Goal: Information Seeking & Learning: Learn about a topic

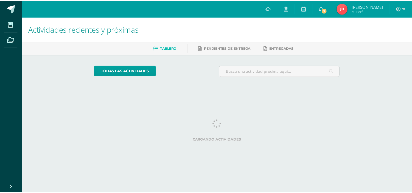
scroll to position [0, 2]
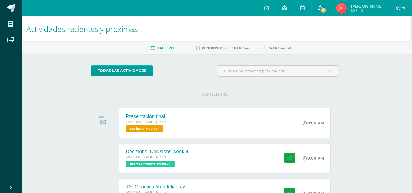
click at [317, 10] on link "3" at bounding box center [321, 8] width 18 height 16
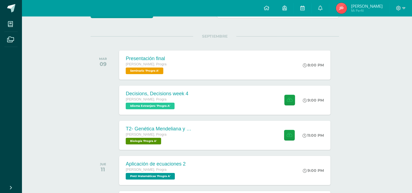
click at [180, 89] on div "Decisions, Decisions week 4 [PERSON_NAME]. Progra Idioma Extranjero 'Progra A'" at bounding box center [157, 100] width 76 height 29
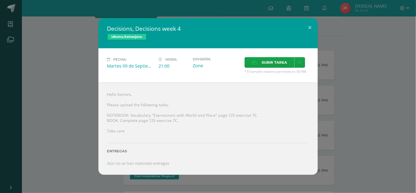
click at [78, 152] on div "Decisions, Decisions week 4 Idioma Extranjero Fecha: [DATE] Hora: 21:00 Divisió…" at bounding box center [208, 96] width 412 height 156
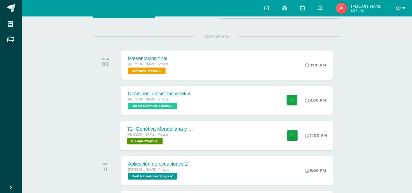
click at [187, 123] on div "T2- Genética Mendeliana y sus aplicaciones [PERSON_NAME]. Progra Biología 'Prog…" at bounding box center [160, 134] width 80 height 29
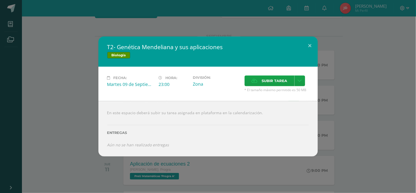
click at [346, 79] on div "T2- Genética Mendeliana y sus aplicaciones Biología Fecha: [DATE] Hora: 23:00 D…" at bounding box center [208, 97] width 412 height 120
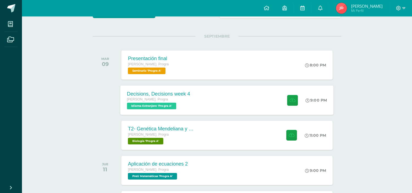
click at [269, 85] on div "Decisions, Decisions week 4 [PERSON_NAME]. Progra Idioma Extranjero 'Progra A' …" at bounding box center [226, 99] width 213 height 29
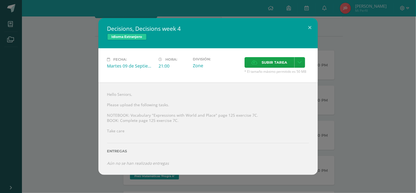
click at [364, 77] on div "Decisions, Decisions week 4 Idioma Extranjero Fecha: [DATE] Hora: 21:00 Divisió…" at bounding box center [208, 96] width 412 height 156
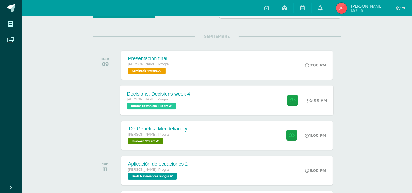
click at [239, 108] on div "Decisions, Decisions week 4 [PERSON_NAME]. Progra Idioma Extranjero 'Progra A' …" at bounding box center [226, 99] width 213 height 29
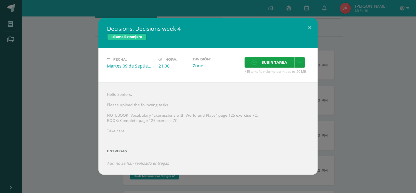
click at [52, 115] on div "Decisions, Decisions week 4 Idioma Extranjero Fecha: [DATE] Hora: 21:00 Divisió…" at bounding box center [208, 96] width 412 height 156
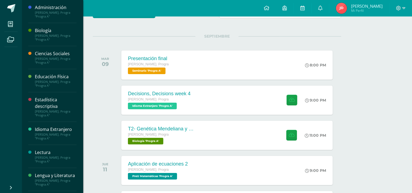
click at [41, 30] on div "Biología" at bounding box center [56, 30] width 42 height 6
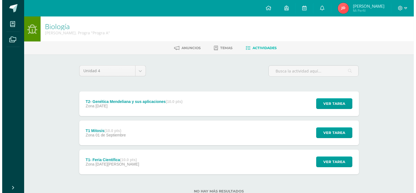
scroll to position [17, 0]
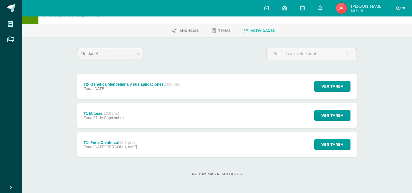
click at [109, 92] on div "T2- Genética Mendeliana y sus aplicaciones (10.0 pts) Zona [DATE]" at bounding box center [132, 86] width 110 height 25
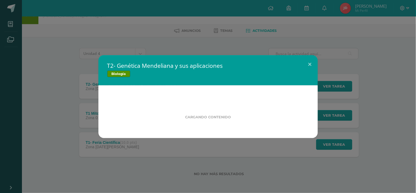
click at [109, 92] on div "Cargando contenido" at bounding box center [209, 111] width 220 height 53
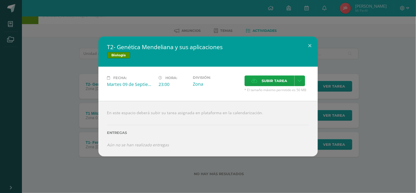
click at [77, 118] on div "T2- Genética Mendeliana y sus aplicaciones Biología Fecha: [DATE] Hora: 23:00 D…" at bounding box center [208, 97] width 412 height 120
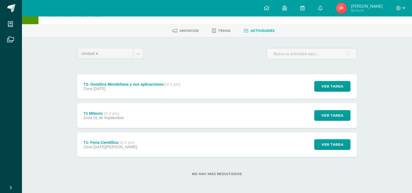
click at [97, 114] on div "T1 Mitosis (10.0 pts)" at bounding box center [103, 113] width 40 height 4
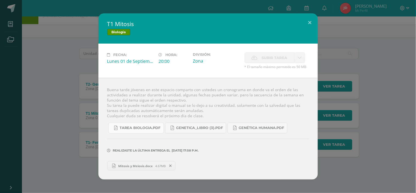
click at [141, 128] on span "Tarea biologia.pdf" at bounding box center [140, 128] width 41 height 4
